Goal: Transaction & Acquisition: Purchase product/service

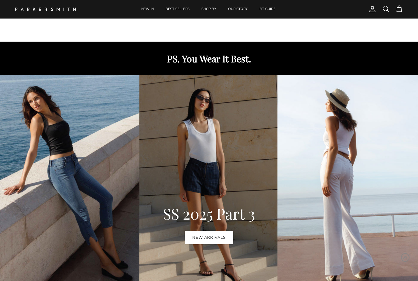
scroll to position [237, 0]
click at [216, 231] on link "NEW ARRIVALS" at bounding box center [209, 237] width 48 height 13
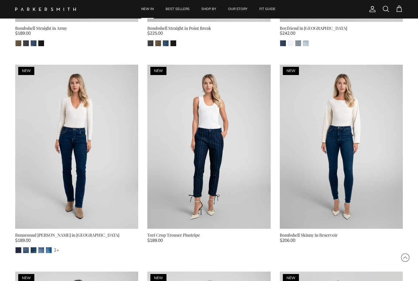
scroll to position [1439, 0]
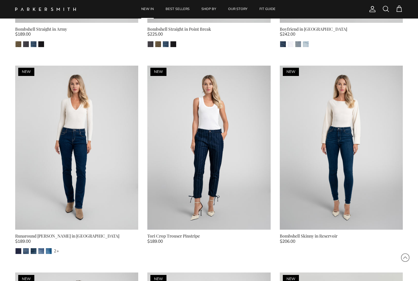
click at [267, 143] on link "Next" at bounding box center [265, 147] width 9 height 9
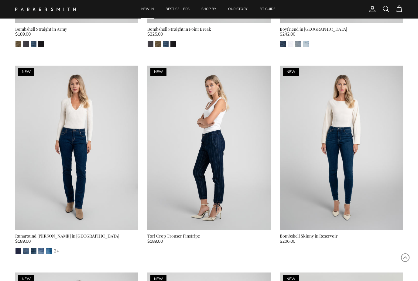
click at [235, 165] on img at bounding box center [208, 148] width 123 height 164
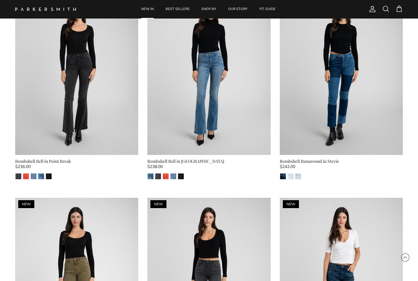
scroll to position [1100, 0]
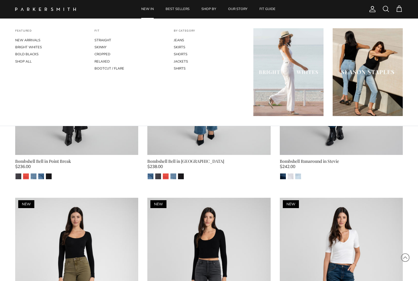
click at [56, 11] on img at bounding box center [45, 9] width 61 height 3
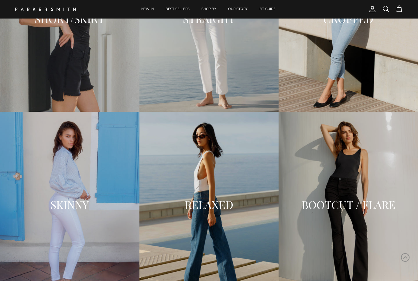
scroll to position [764, 0]
